Goal: Transaction & Acquisition: Book appointment/travel/reservation

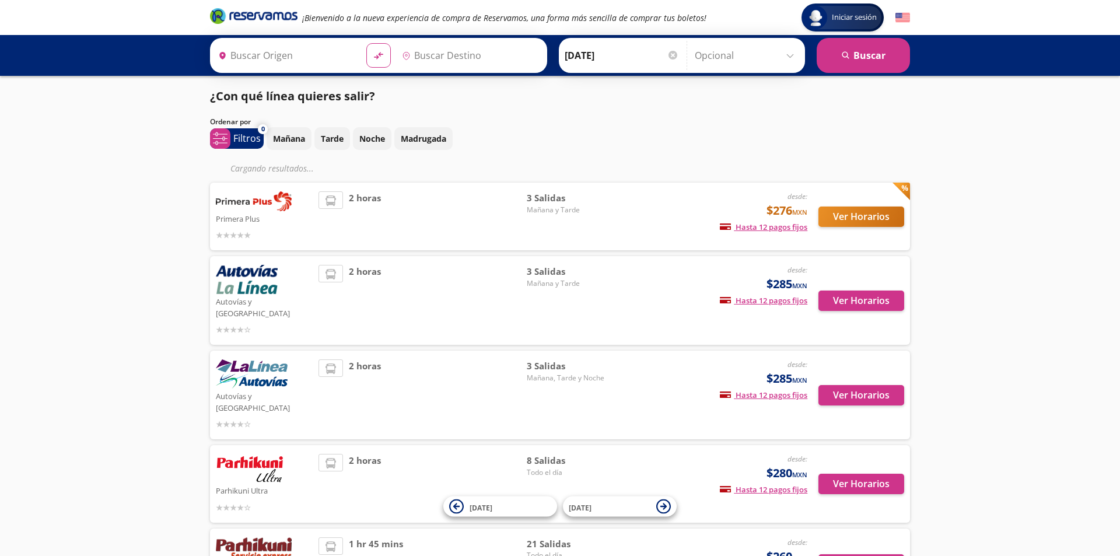
type input "Uruapan, [GEOGRAPHIC_DATA]"
type input "[GEOGRAPHIC_DATA], [GEOGRAPHIC_DATA]"
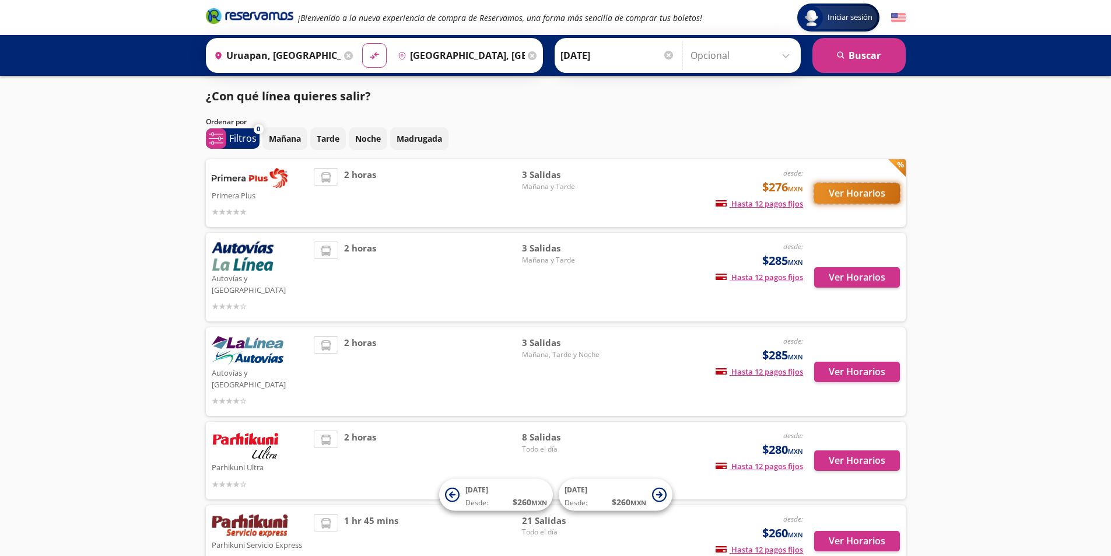
click at [857, 190] on button "Ver Horarios" at bounding box center [858, 193] width 86 height 20
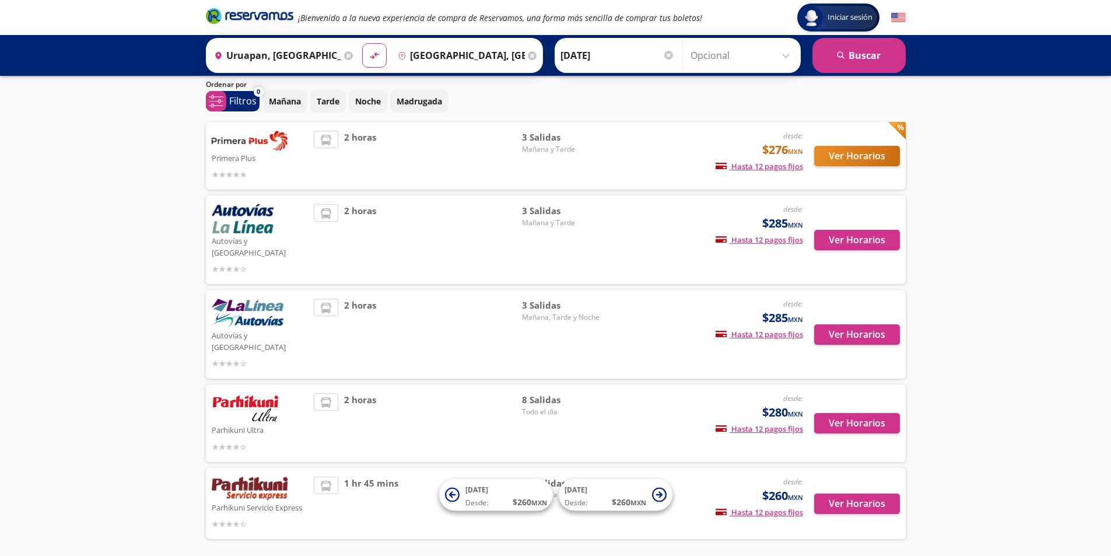
scroll to position [58, 0]
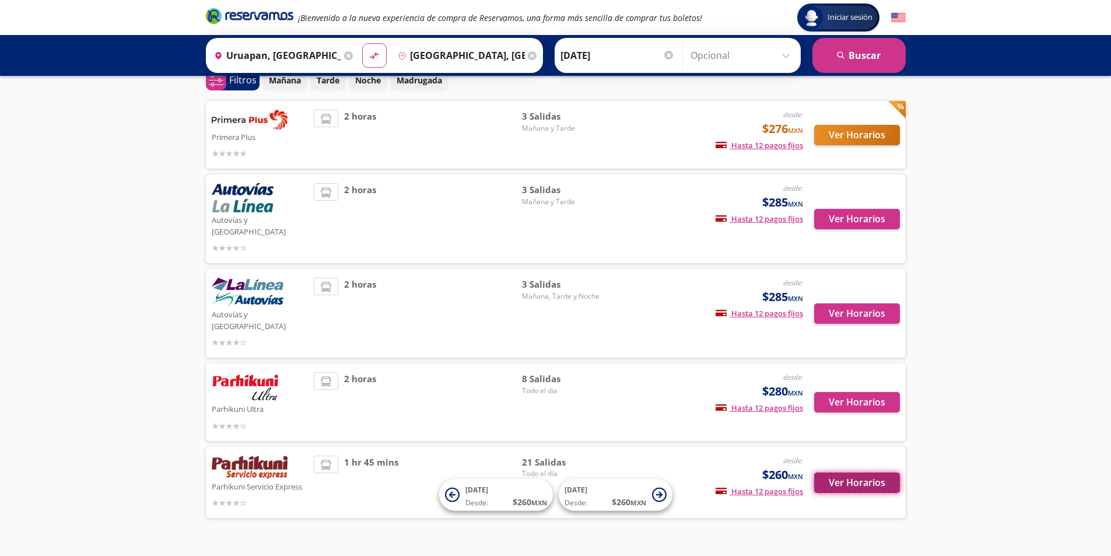
click at [859, 473] on button "Ver Horarios" at bounding box center [858, 483] width 86 height 20
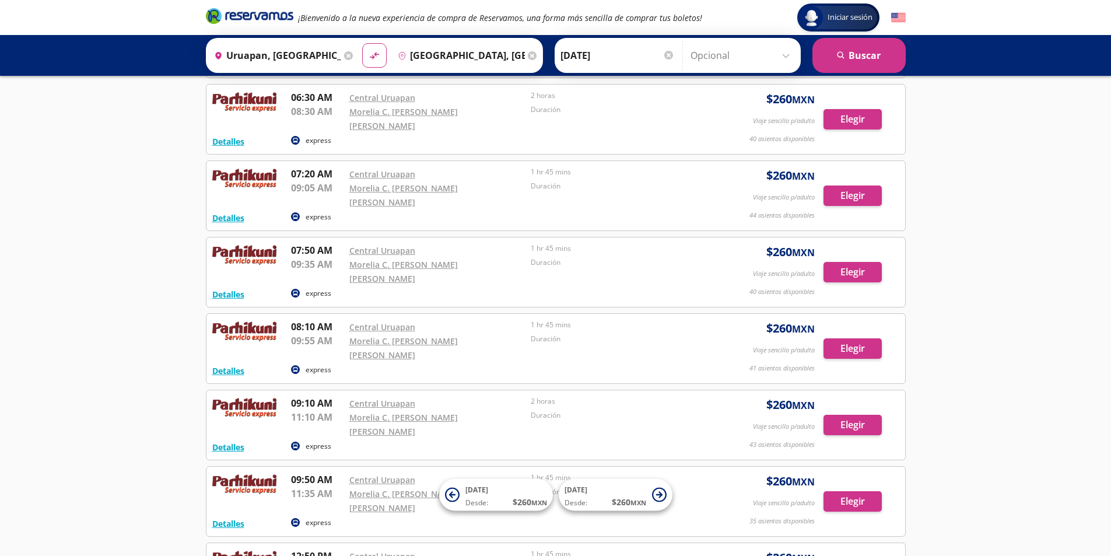
scroll to position [292, 0]
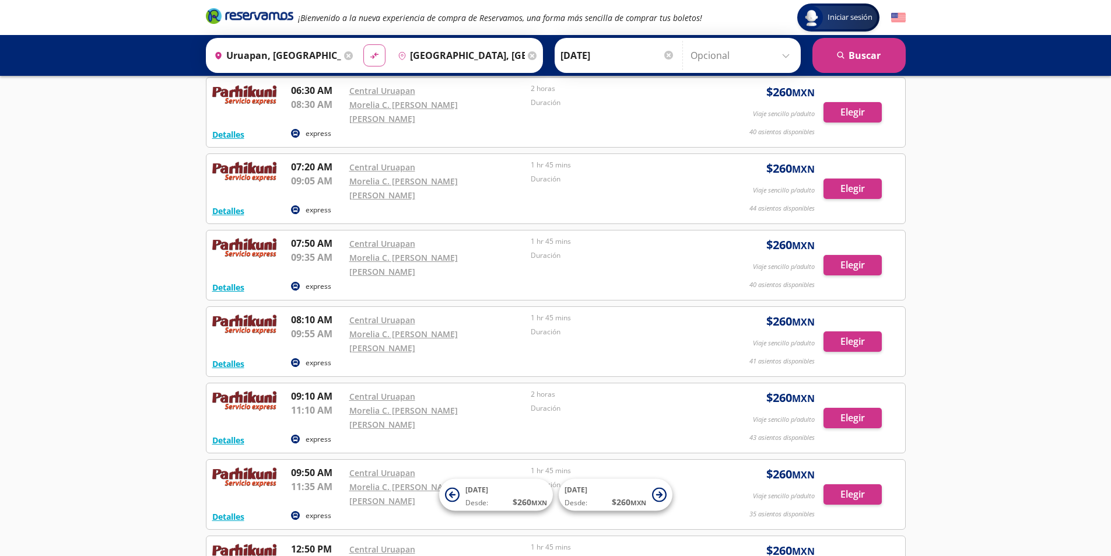
click at [376, 57] on icon "material-symbols:compare-arrows-rounded" at bounding box center [374, 55] width 11 height 11
type input "[GEOGRAPHIC_DATA], [GEOGRAPHIC_DATA]"
type input "Uruapan, [GEOGRAPHIC_DATA]"
click at [855, 57] on button "search [GEOGRAPHIC_DATA]" at bounding box center [859, 55] width 93 height 35
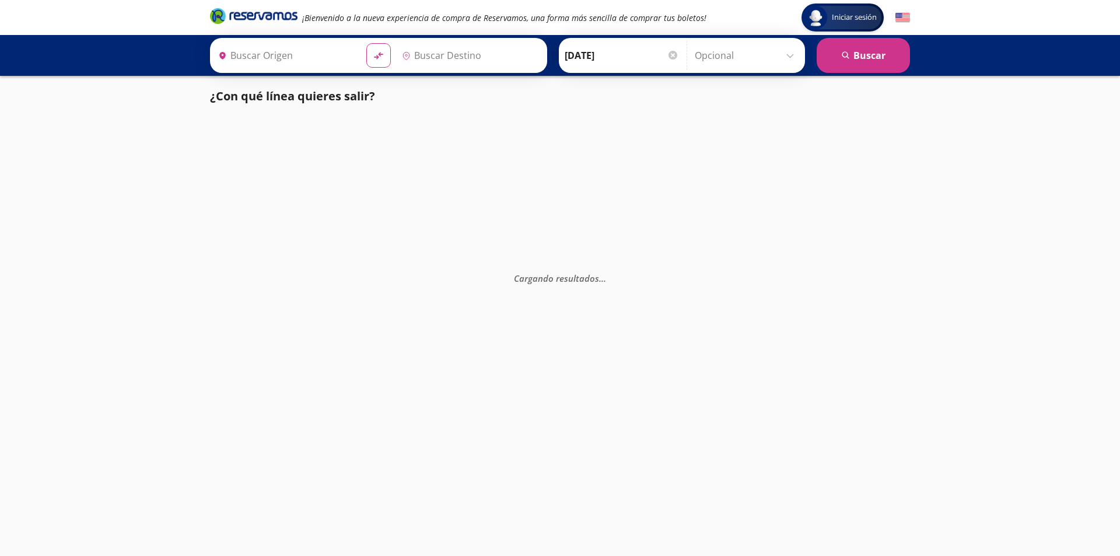
type input "[GEOGRAPHIC_DATA], [GEOGRAPHIC_DATA]"
type input "Uruapan, [GEOGRAPHIC_DATA]"
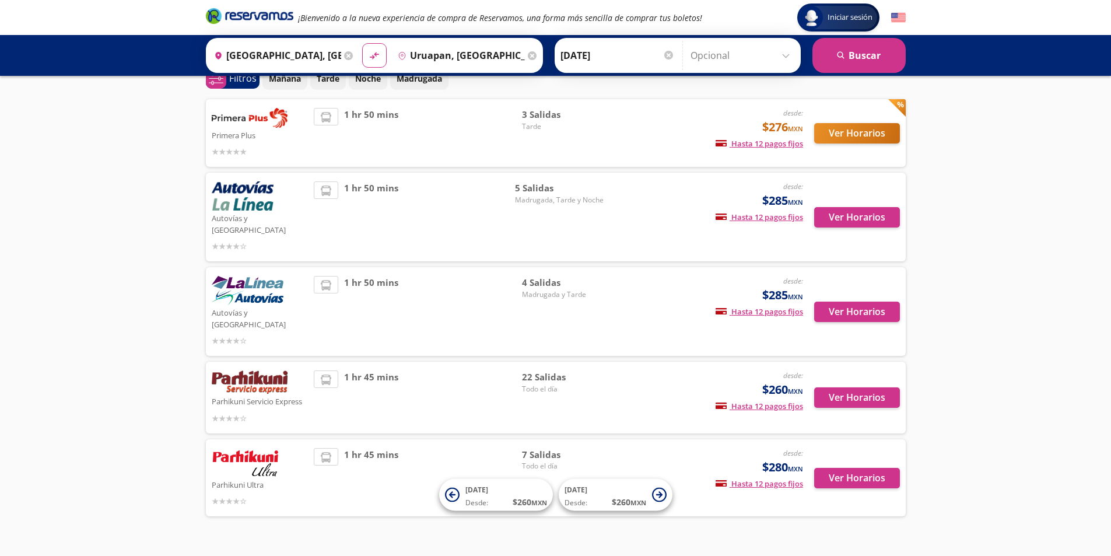
scroll to position [62, 0]
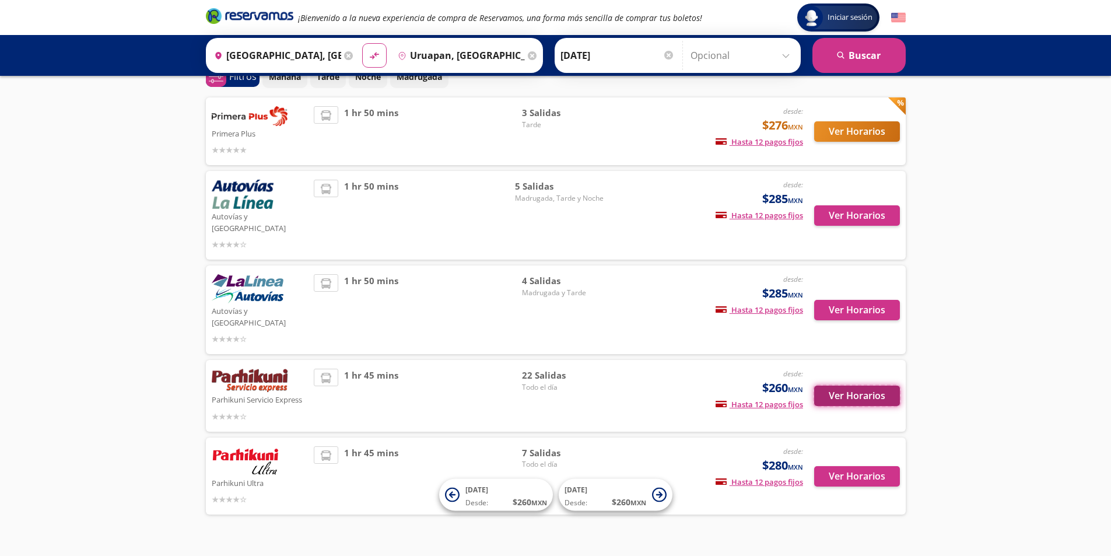
click at [873, 386] on button "Ver Horarios" at bounding box center [858, 396] width 86 height 20
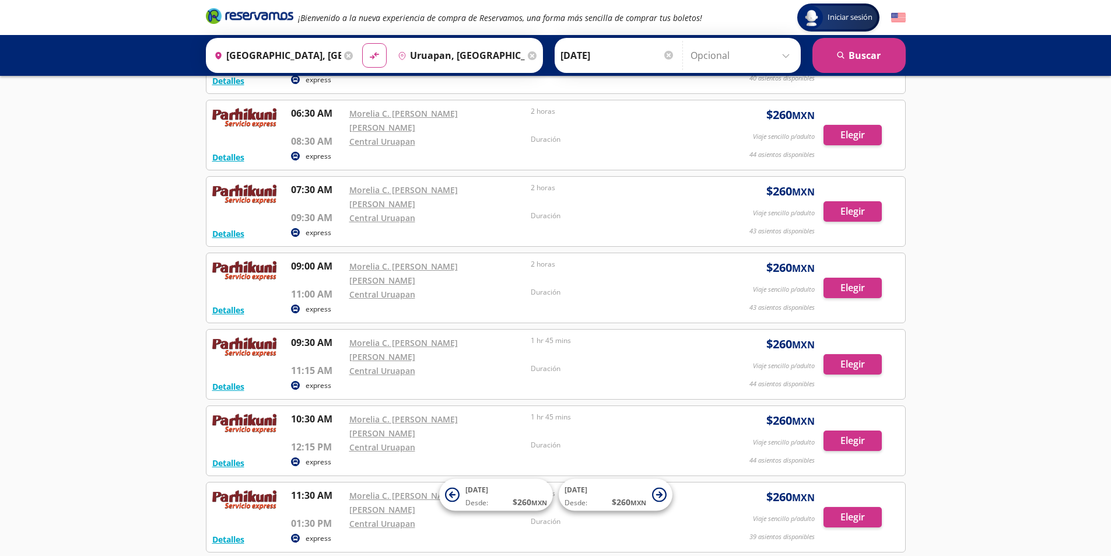
scroll to position [292, 0]
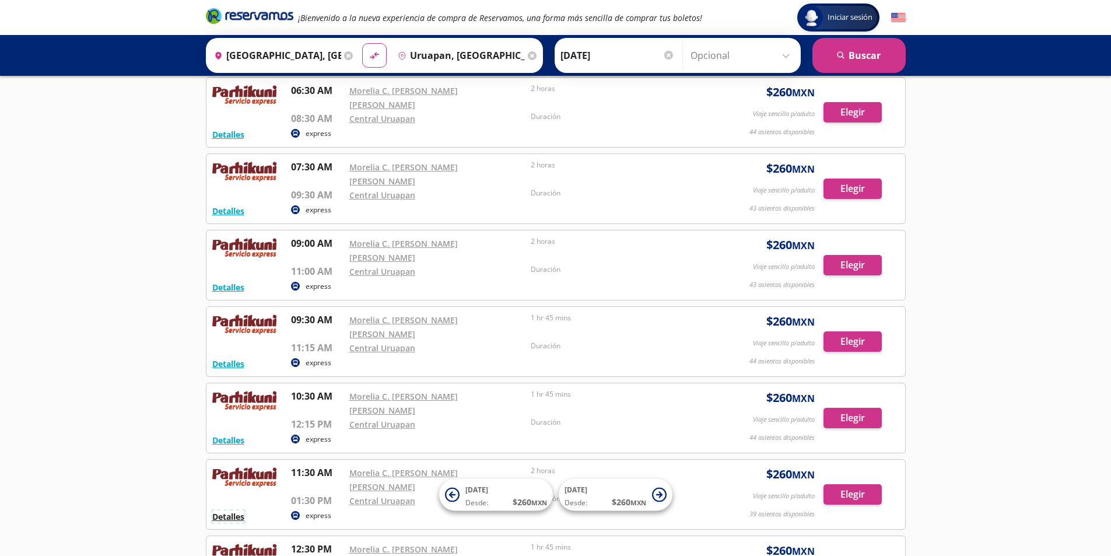
click at [222, 511] on button "Detalles" at bounding box center [228, 517] width 32 height 12
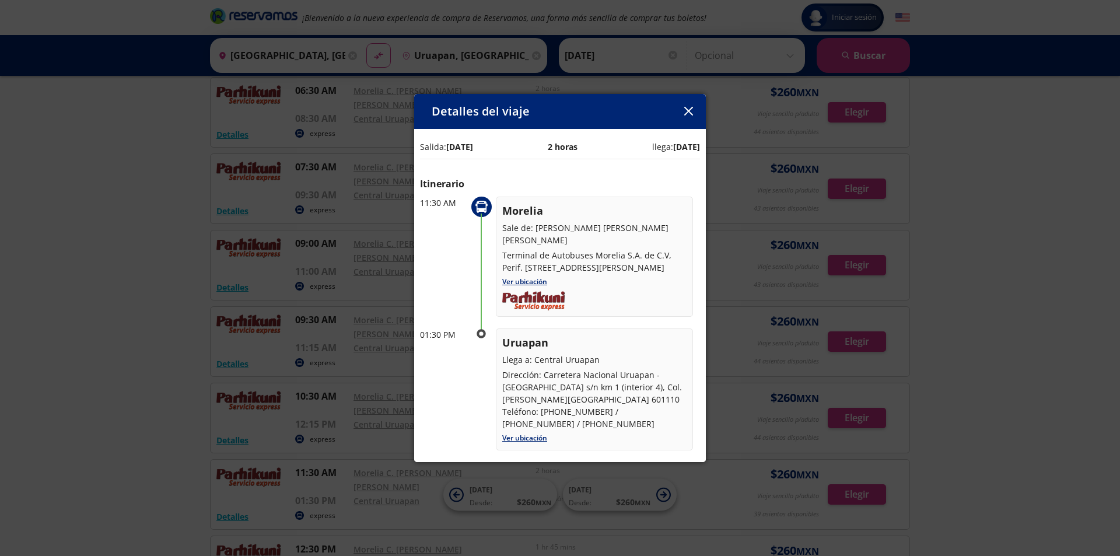
click at [690, 110] on icon "button" at bounding box center [688, 111] width 9 height 9
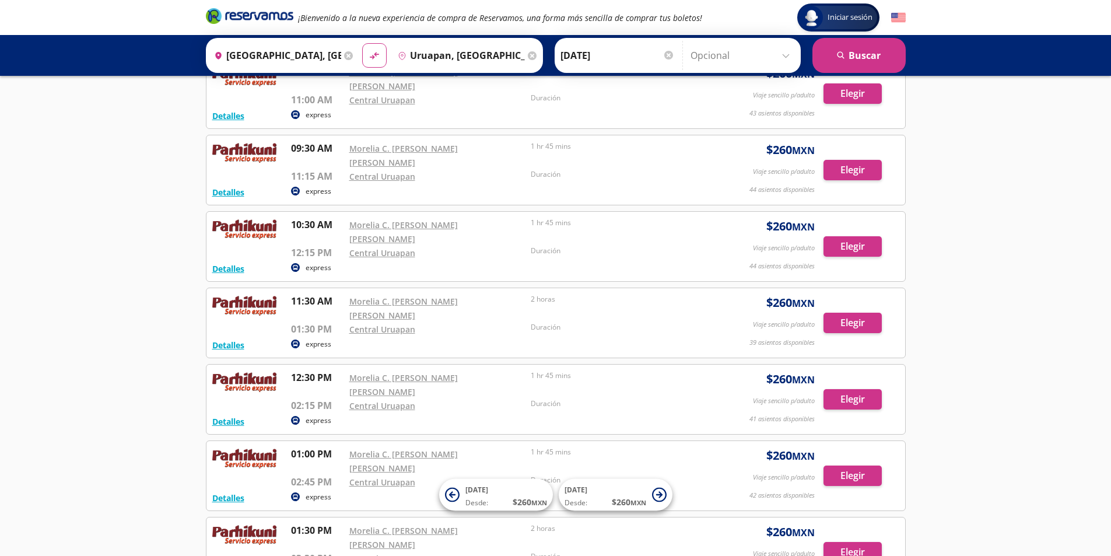
scroll to position [438, 0]
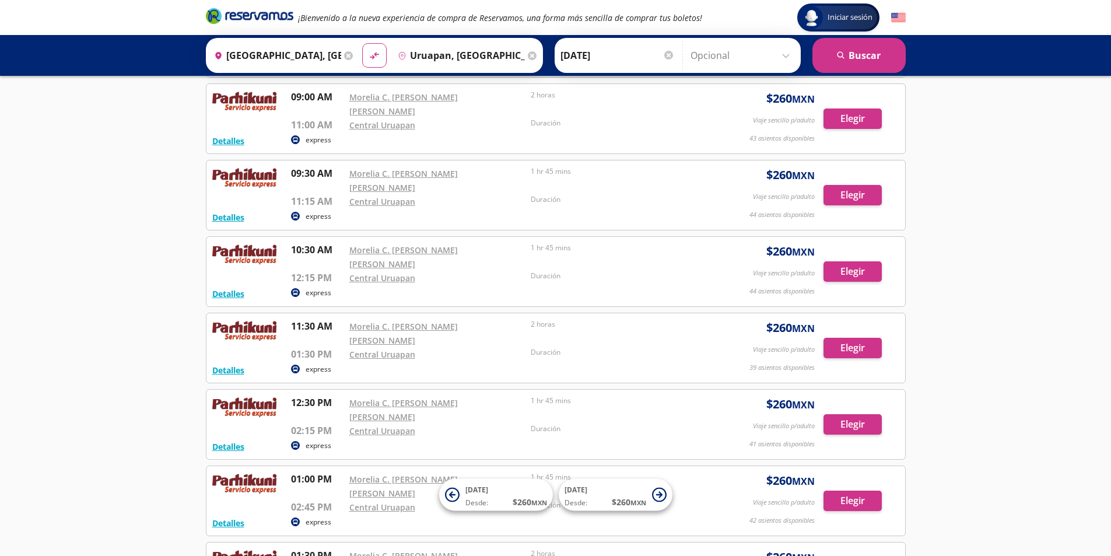
scroll to position [62, 0]
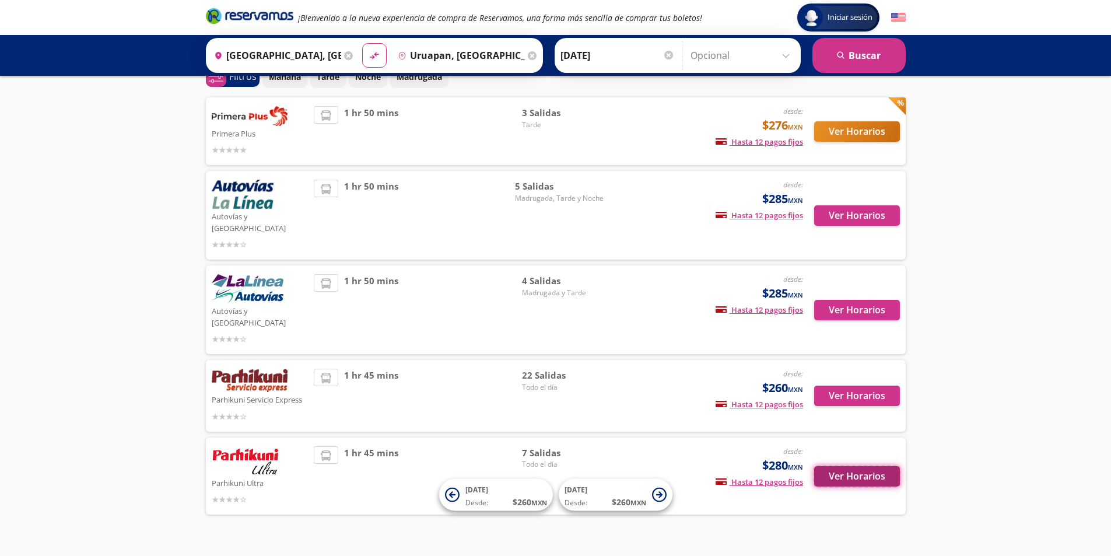
click at [858, 466] on button "Ver Horarios" at bounding box center [858, 476] width 86 height 20
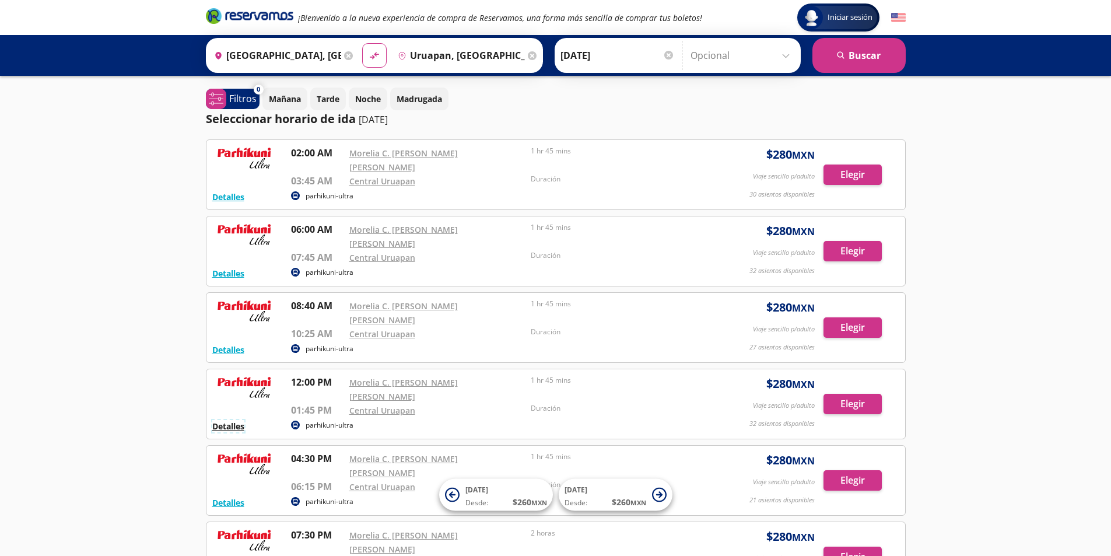
click at [230, 420] on button "Detalles" at bounding box center [228, 426] width 32 height 12
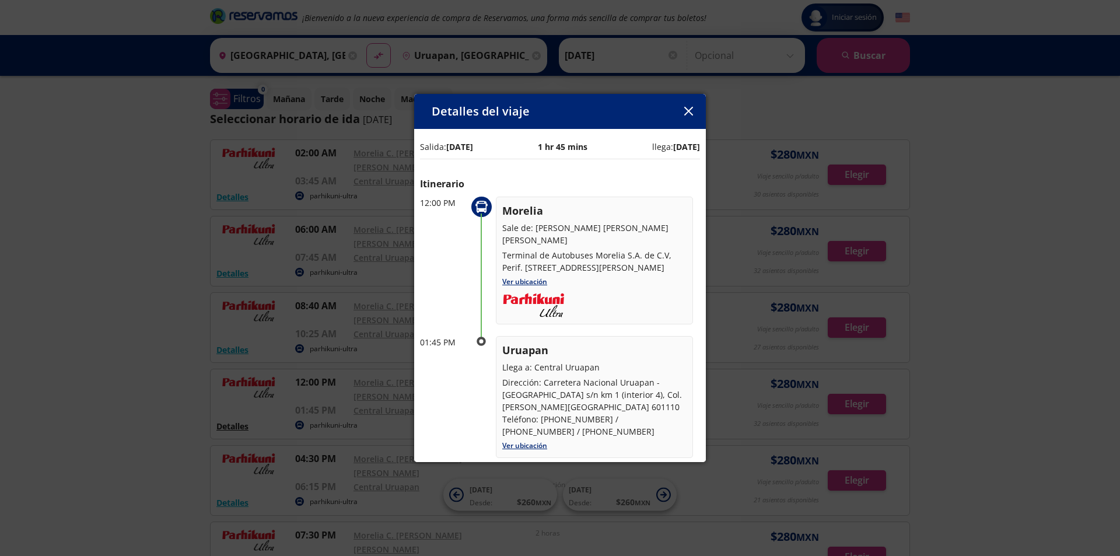
click at [230, 371] on div "Detalles del viaje Salida: [DATE] 1 hr 45 mins llega: [DATE] Itinerario 12:00 P…" at bounding box center [560, 278] width 1120 height 556
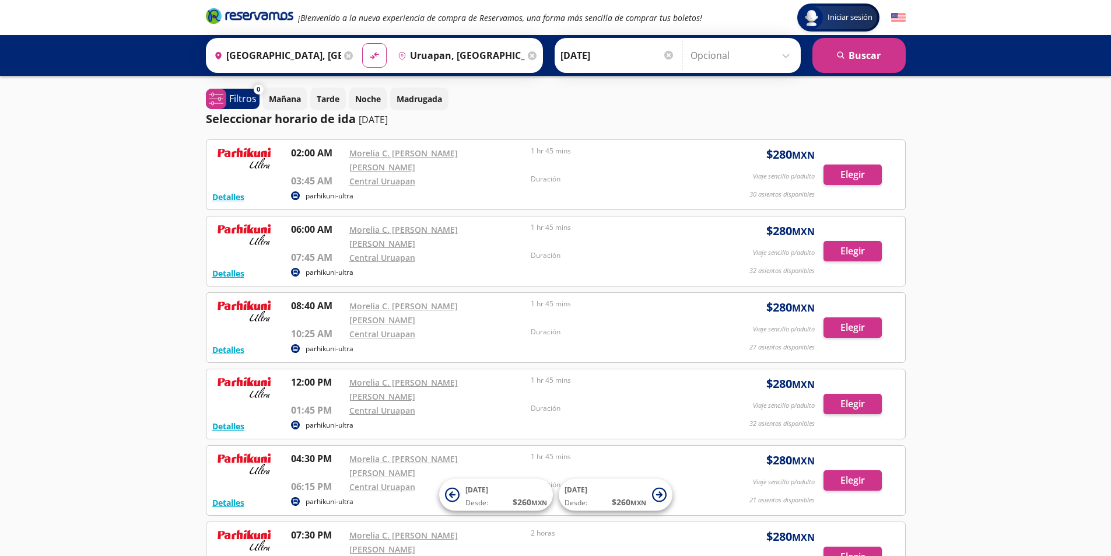
click at [315, 420] on p "parhikuni-ultra" at bounding box center [330, 425] width 48 height 11
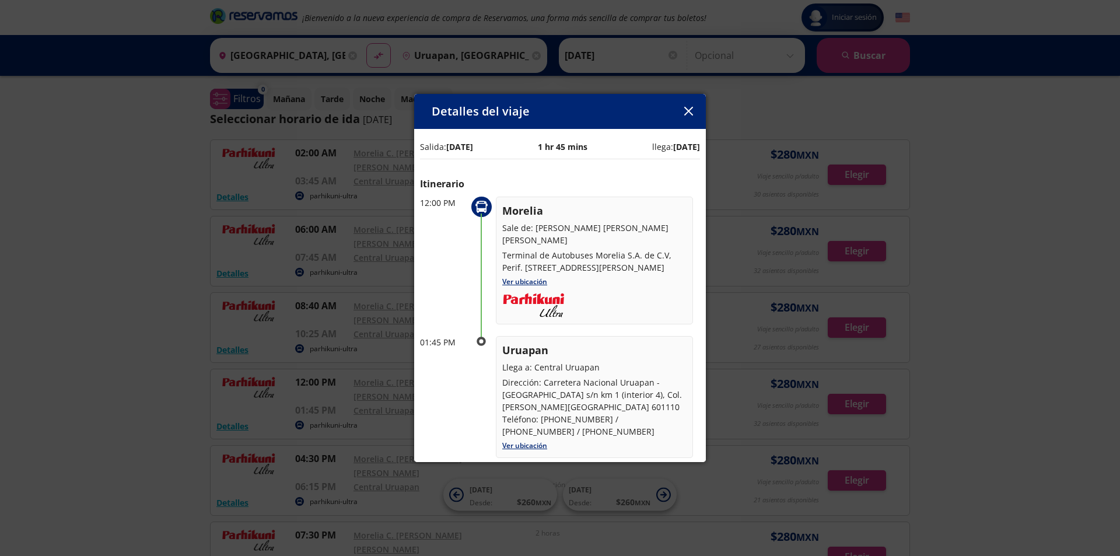
click at [315, 374] on div "Detalles del viaje Salida: [DATE] 1 hr 45 mins llega: [DATE] Itinerario 12:00 P…" at bounding box center [560, 278] width 1120 height 556
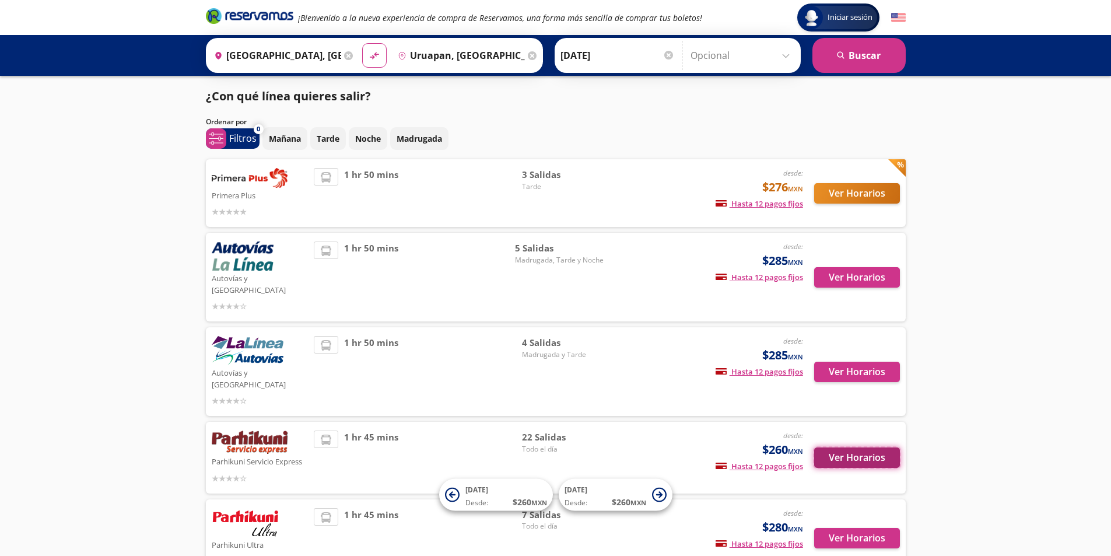
click at [848, 448] on button "Ver Horarios" at bounding box center [858, 458] width 86 height 20
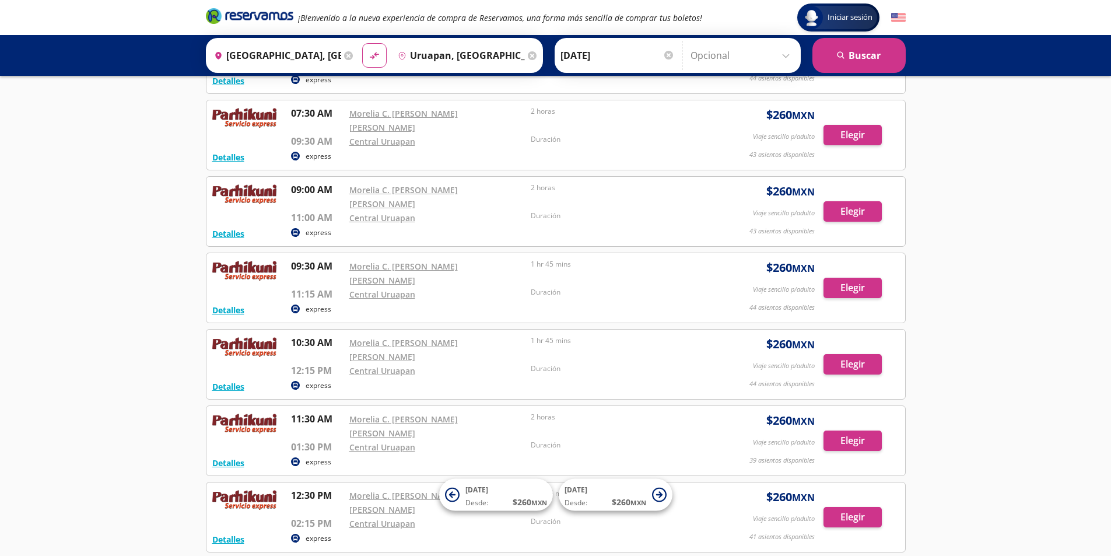
scroll to position [350, 0]
